Goal: Find specific page/section: Find specific page/section

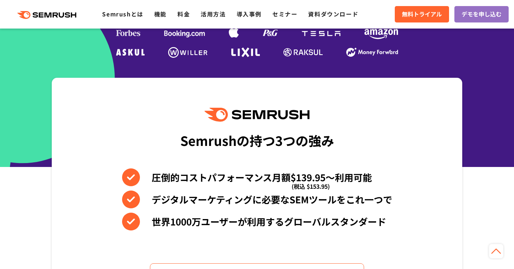
scroll to position [237, 0]
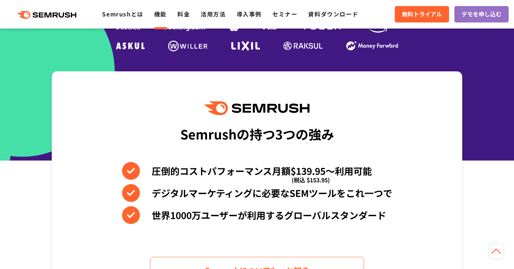
click at [162, 15] on link "機能" at bounding box center [160, 14] width 12 height 9
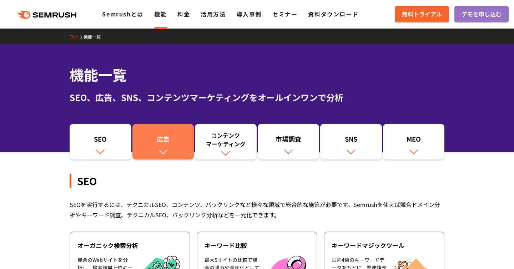
click at [157, 144] on div "広告" at bounding box center [163, 140] width 55 height 12
